Goal: Find specific page/section: Find specific page/section

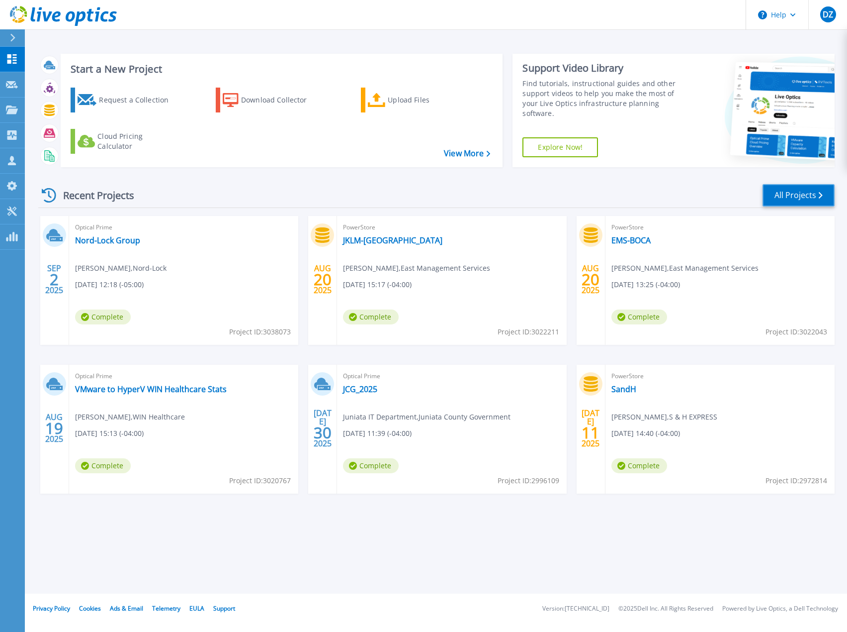
click at [797, 197] on link "All Projects" at bounding box center [799, 195] width 72 height 22
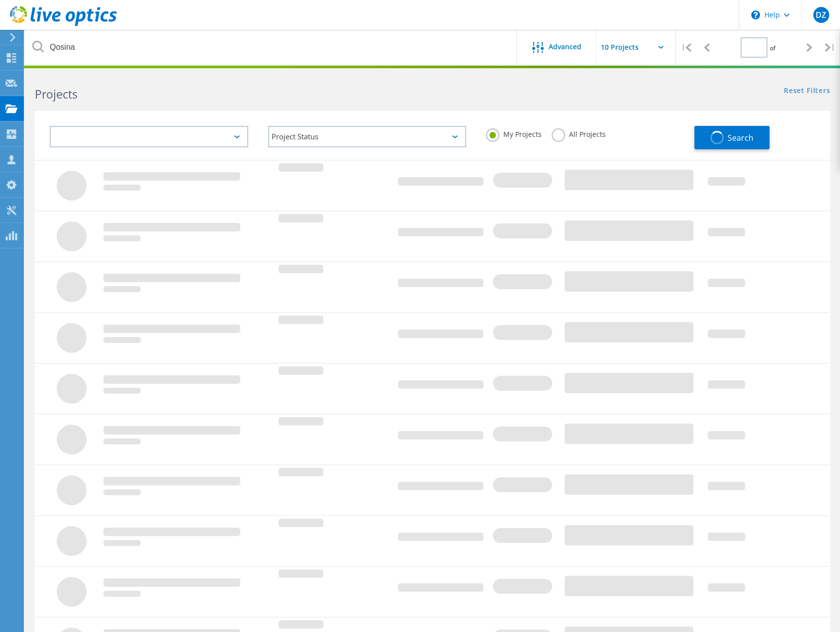
type input "1"
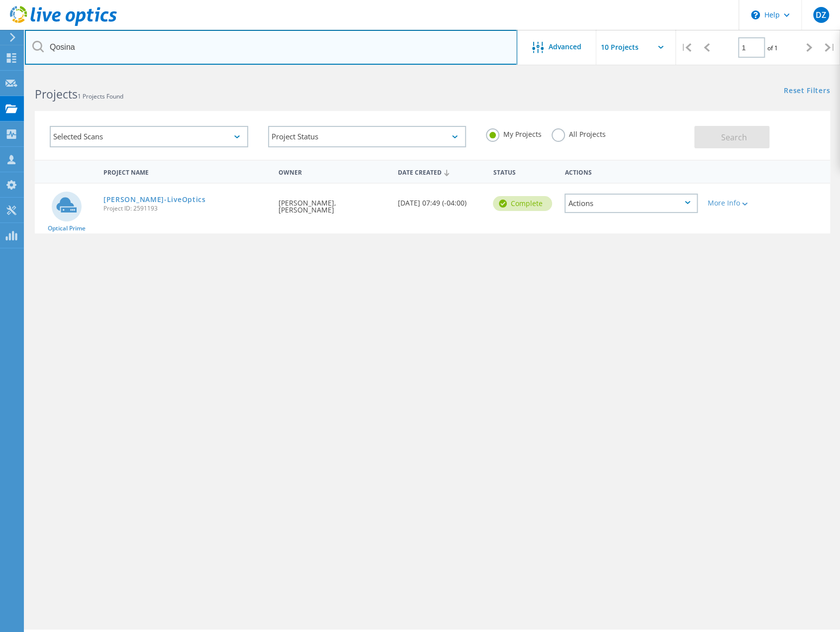
drag, startPoint x: 96, startPoint y: 58, endPoint x: -37, endPoint y: 44, distance: 134.1
click at [0, 44] on html "\n Help Explore Helpful Articles Contact Support DZ Partner Team Member [PERSON…" at bounding box center [420, 329] width 840 height 659
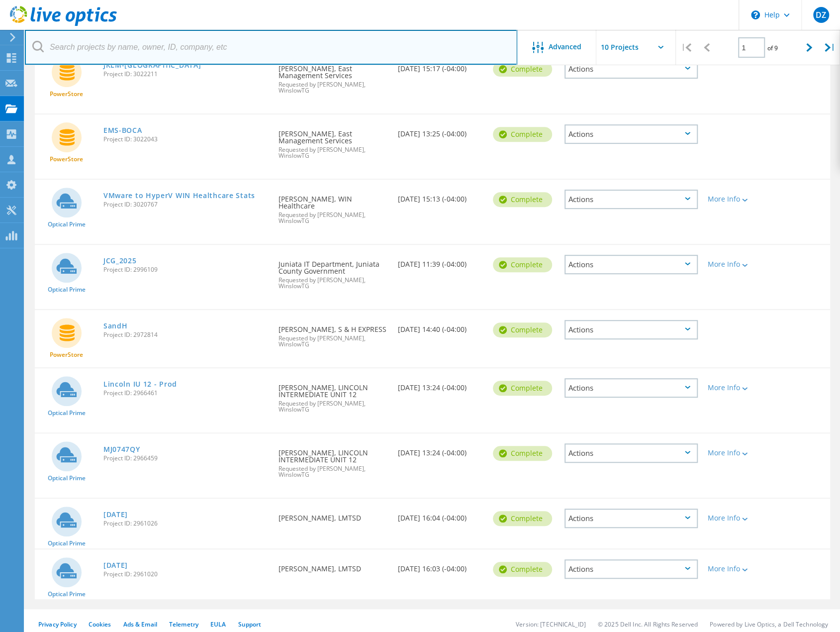
scroll to position [193, 0]
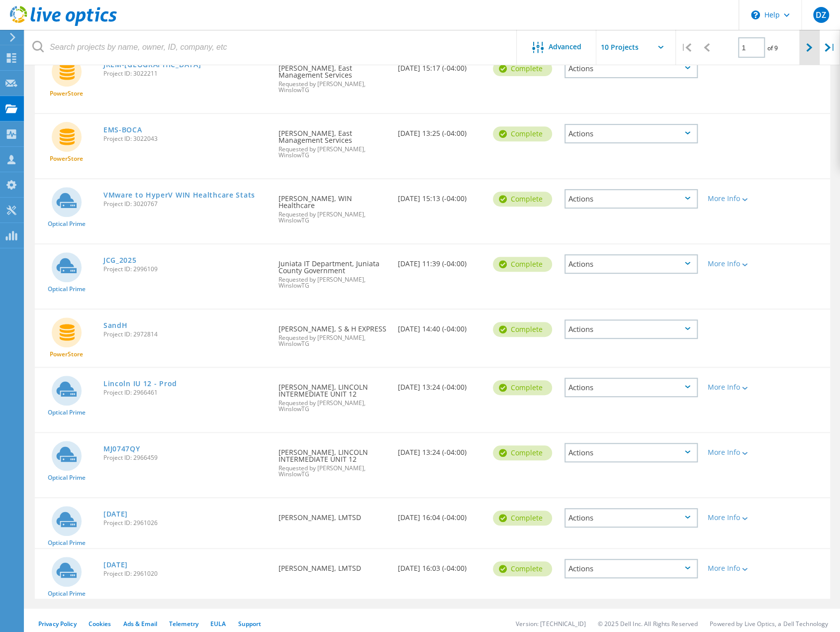
click at [811, 47] on icon at bounding box center [809, 47] width 6 height 8
type input "2"
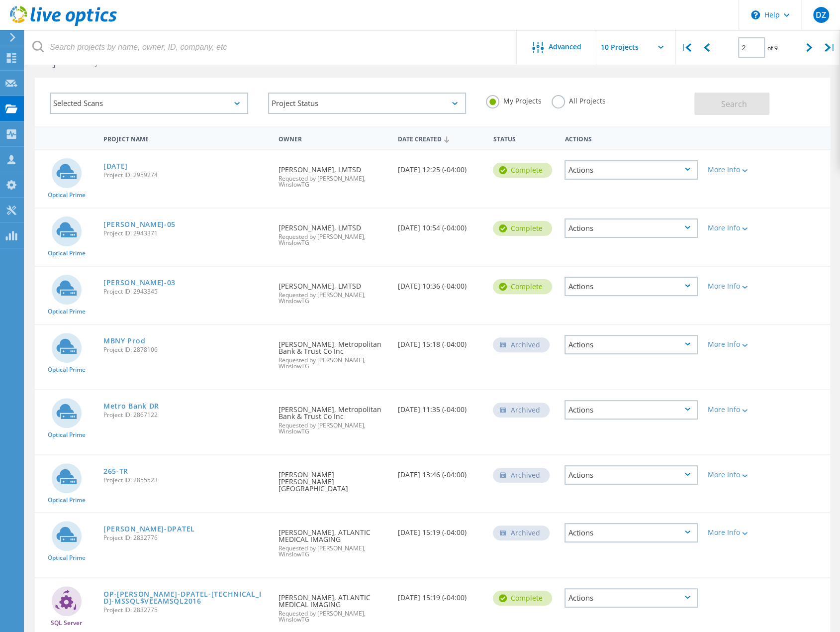
scroll to position [0, 0]
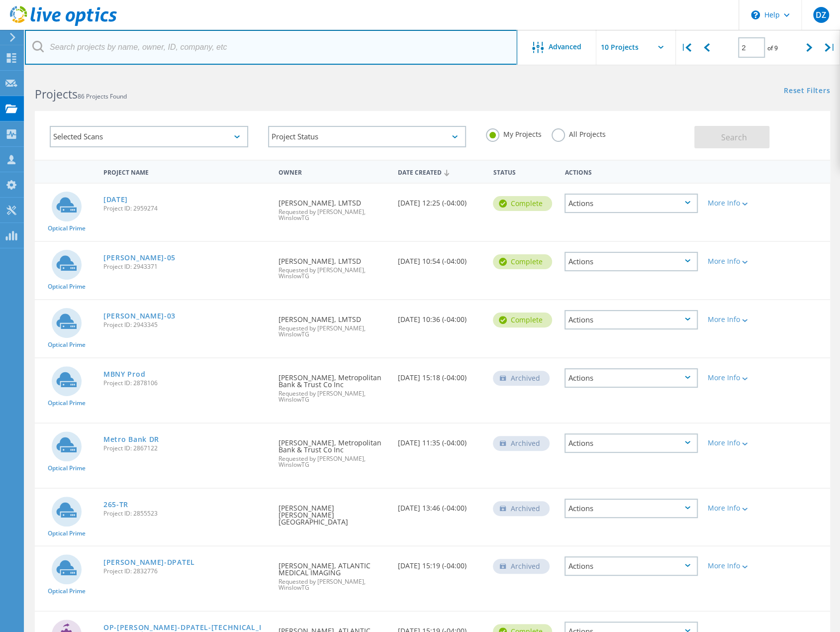
click at [129, 56] on input "text" at bounding box center [271, 47] width 492 height 35
paste input "[PERSON_NAME] Enterprises"
type input "[PERSON_NAME] Enterprises"
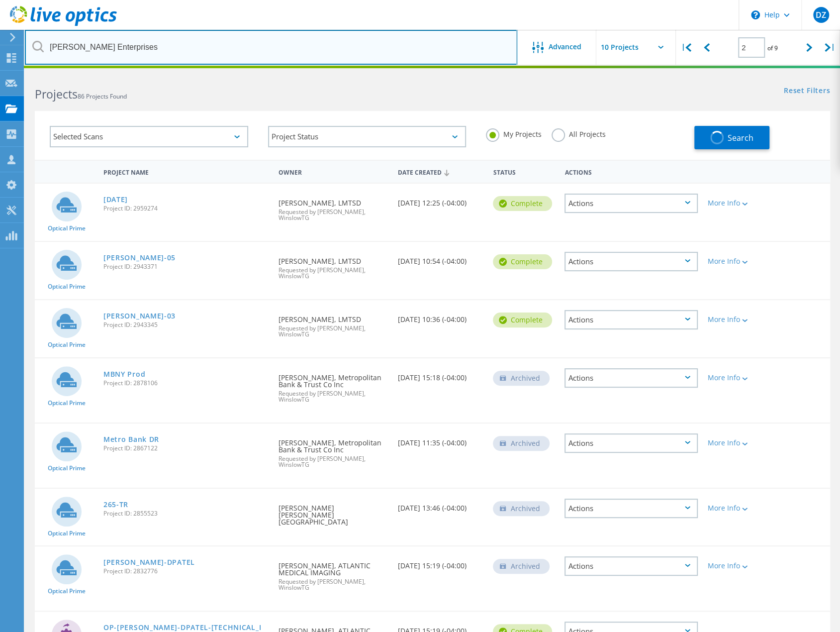
type input "1"
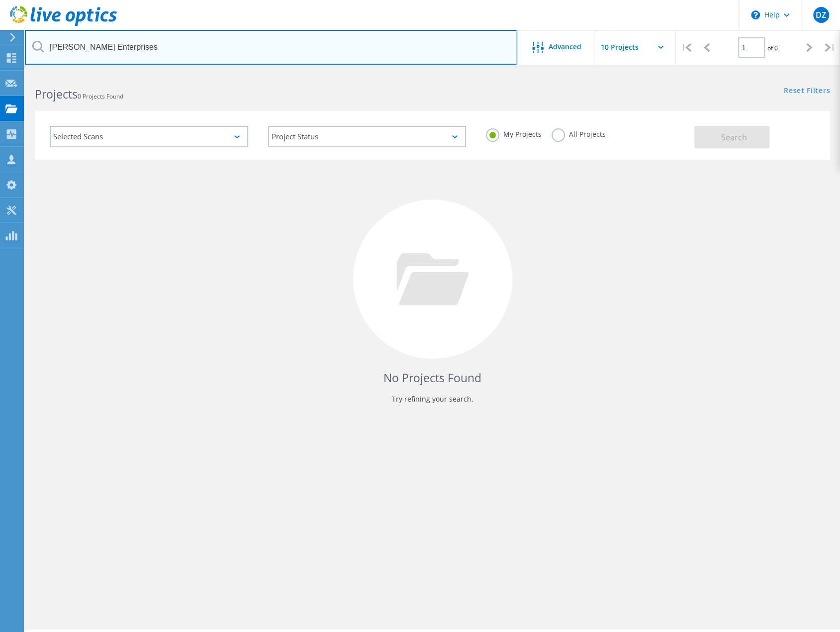
click at [137, 49] on input "[PERSON_NAME] Enterprises" at bounding box center [271, 47] width 492 height 35
click at [137, 49] on input "[PERSON_NAME]" at bounding box center [271, 47] width 492 height 35
type input "D"
click at [154, 55] on input "text" at bounding box center [271, 47] width 492 height 35
paste input "[EMAIL_ADDRESS][DOMAIN_NAME]"
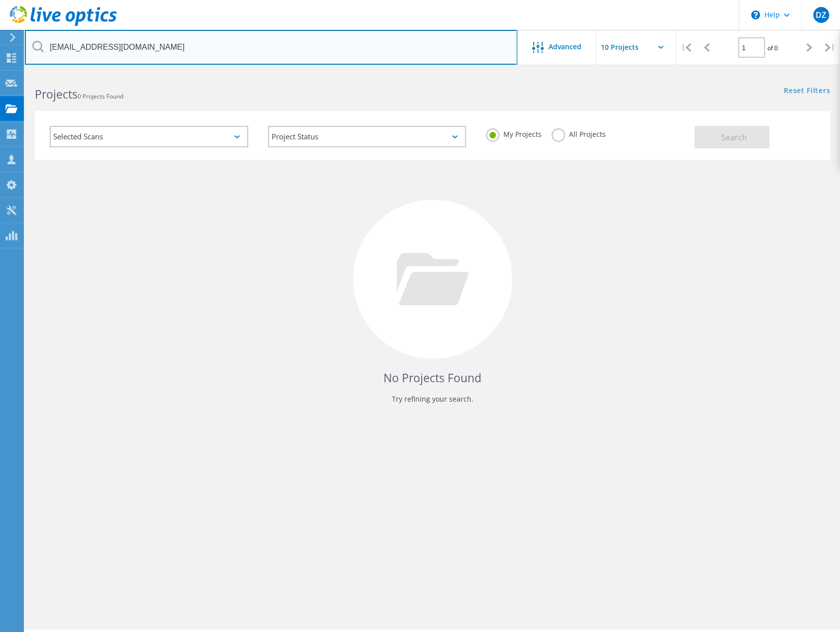
drag, startPoint x: 80, startPoint y: 50, endPoint x: 193, endPoint y: 49, distance: 113.4
click at [193, 49] on input "[EMAIL_ADDRESS][DOMAIN_NAME]" at bounding box center [271, 47] width 492 height 35
drag, startPoint x: 211, startPoint y: 63, endPoint x: -80, endPoint y: 35, distance: 292.3
click at [0, 35] on html "\n Help Explore Helpful Articles Contact Support DZ Partner Team Member [PERSON…" at bounding box center [420, 329] width 840 height 659
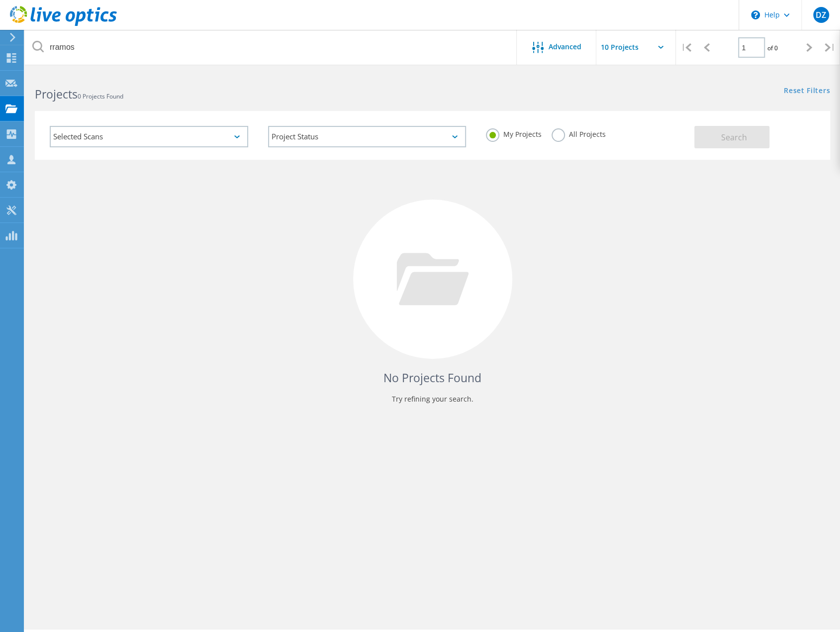
click at [554, 135] on label "All Projects" at bounding box center [579, 132] width 54 height 9
click at [0, 0] on input "All Projects" at bounding box center [0, 0] width 0 height 0
click at [701, 140] on button "Search" at bounding box center [731, 137] width 75 height 22
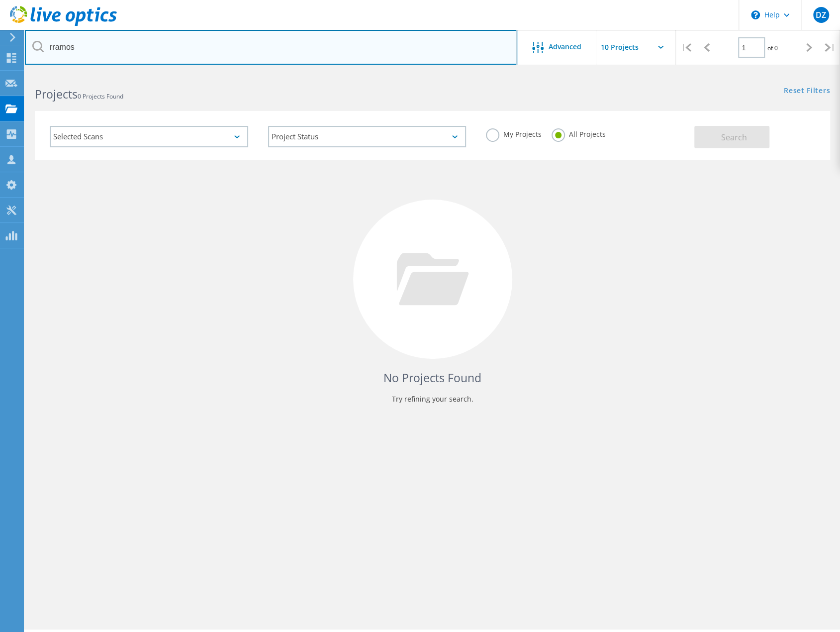
drag, startPoint x: 92, startPoint y: 47, endPoint x: -43, endPoint y: 41, distance: 134.9
click at [0, 41] on html "\n Help Explore Helpful Articles Contact Support DZ Partner Team Member [PERSON…" at bounding box center [420, 329] width 840 height 659
paste input "@[DOMAIN_NAME]"
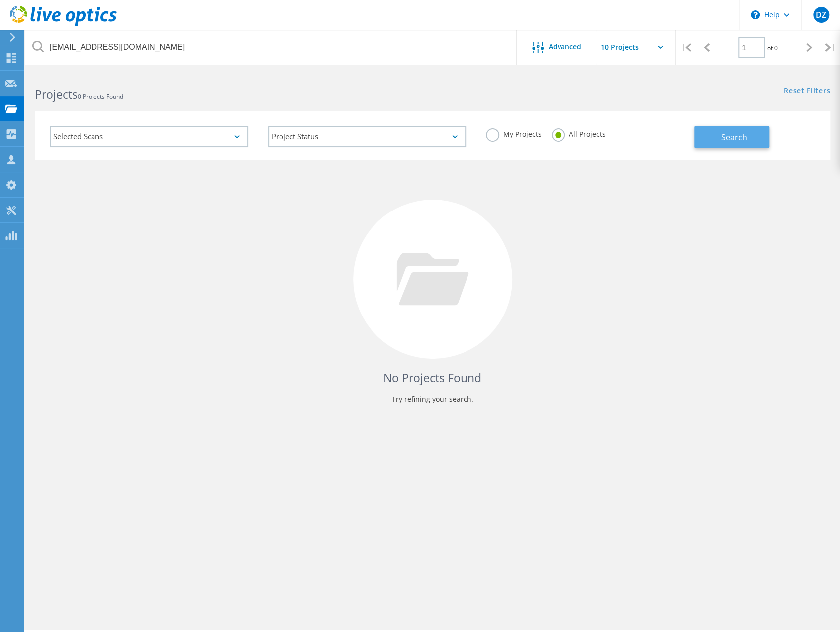
click at [723, 136] on span "Search" at bounding box center [734, 137] width 26 height 11
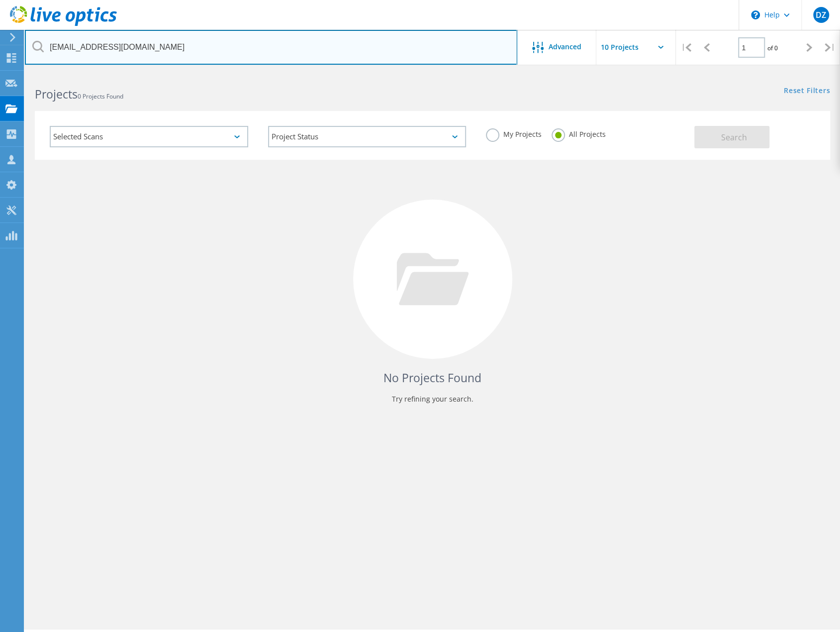
drag, startPoint x: 85, startPoint y: 49, endPoint x: -11, endPoint y: 39, distance: 96.0
click at [0, 39] on html "\n Help Explore Helpful Articles Contact Support DZ Partner Team Member [PERSON…" at bounding box center [420, 329] width 840 height 659
drag, startPoint x: 79, startPoint y: 51, endPoint x: 130, endPoint y: 49, distance: 51.3
click at [130, 49] on input "[PERSON_NAME] inc" at bounding box center [271, 47] width 492 height 35
type input "[PERSON_NAME]"
